Goal: Task Accomplishment & Management: Use online tool/utility

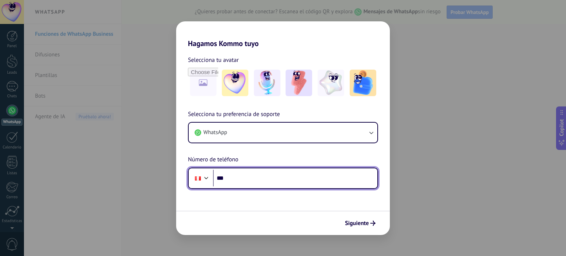
click at [250, 176] on input "***" at bounding box center [295, 178] width 164 height 17
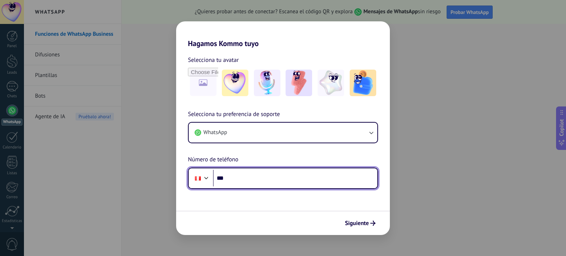
click at [251, 175] on input "***" at bounding box center [295, 178] width 164 height 17
type input "**********"
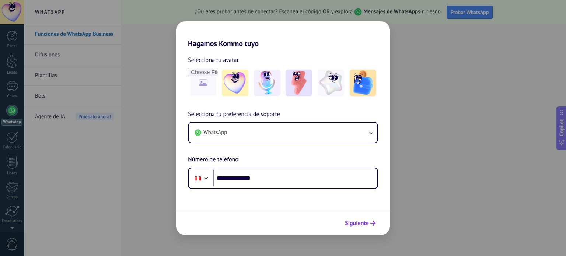
click at [373, 223] on icon "submit" at bounding box center [372, 223] width 5 height 5
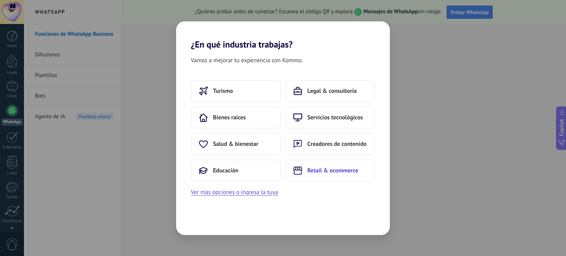
click at [338, 172] on span "Retail & ecommerce" at bounding box center [332, 170] width 51 height 7
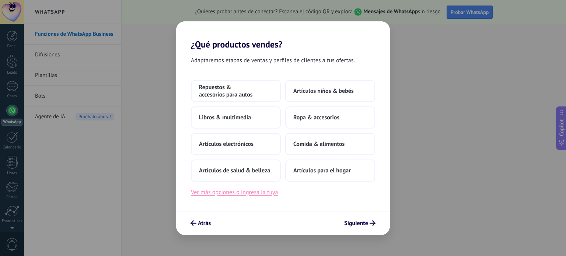
click at [253, 192] on button "Ver más opciones o ingresa la tuya" at bounding box center [234, 193] width 87 height 10
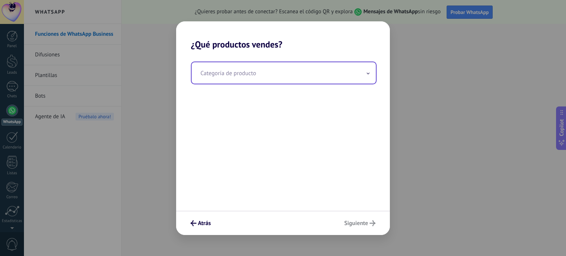
click at [250, 72] on input "text" at bounding box center [284, 72] width 184 height 21
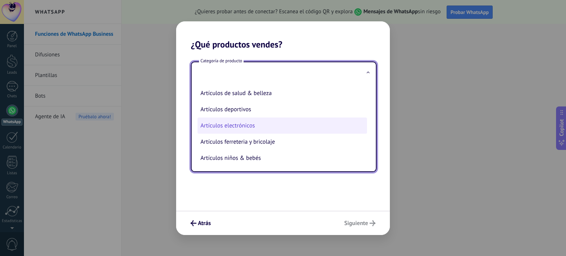
click at [225, 132] on li "Artículos electrónicos" at bounding box center [283, 126] width 170 height 16
type input "**********"
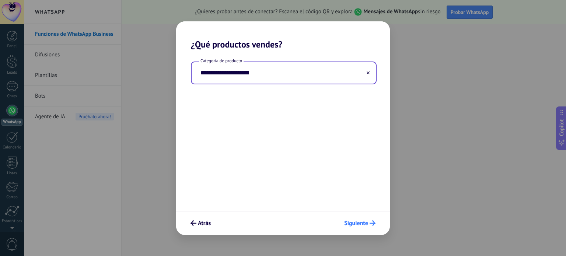
click at [361, 223] on span "Siguiente" at bounding box center [356, 223] width 24 height 5
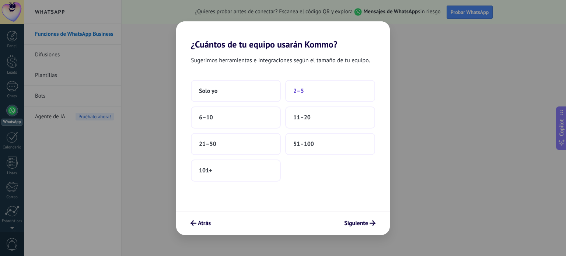
click at [304, 91] on button "2–5" at bounding box center [330, 91] width 90 height 22
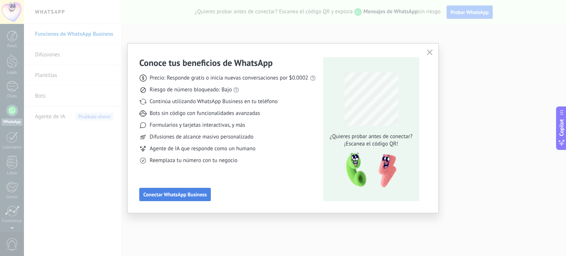
click at [196, 193] on span "Conectar WhatsApp Business" at bounding box center [174, 194] width 63 height 5
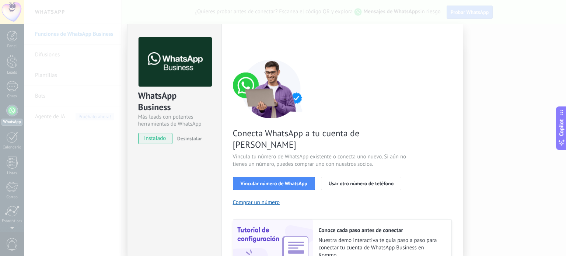
click at [159, 138] on span "instalado" at bounding box center [156, 138] width 34 height 11
click at [259, 181] on span "Vincular número de WhatsApp" at bounding box center [274, 183] width 67 height 5
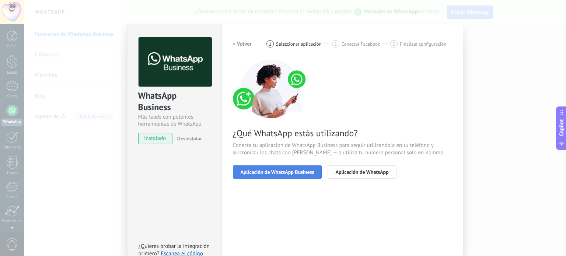
click at [248, 174] on span "Aplicación de WhatsApp Business" at bounding box center [278, 172] width 74 height 5
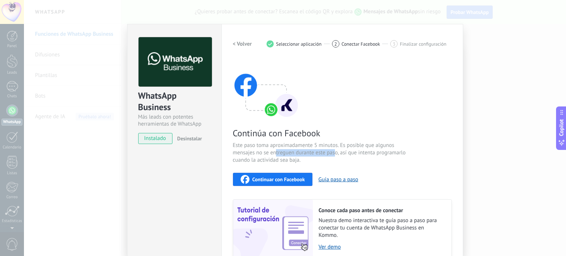
drag, startPoint x: 275, startPoint y: 152, endPoint x: 335, endPoint y: 153, distance: 59.7
click at [335, 153] on span "Este paso toma aproximadamente 5 minutos. Es posible que algunos mensajes no se…" at bounding box center [320, 153] width 175 height 22
click at [365, 153] on span "Este paso toma aproximadamente 5 minutos. Es posible que algunos mensajes no se…" at bounding box center [320, 153] width 175 height 22
click at [266, 177] on span "Continuar con Facebook" at bounding box center [278, 179] width 53 height 5
click at [252, 179] on span "Continuar con Facebook" at bounding box center [278, 179] width 53 height 5
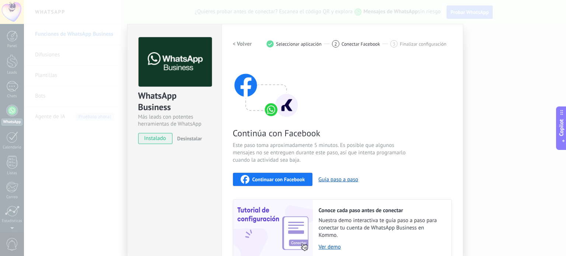
click at [500, 68] on div "WhatsApp Business Más leads con potentes herramientas de WhatsApp instalado Des…" at bounding box center [295, 128] width 542 height 256
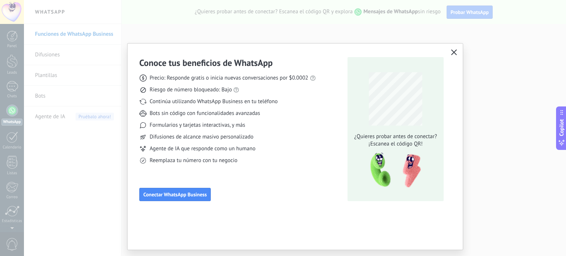
click at [454, 53] on icon "button" at bounding box center [454, 52] width 6 height 6
